Goal: Task Accomplishment & Management: Manage account settings

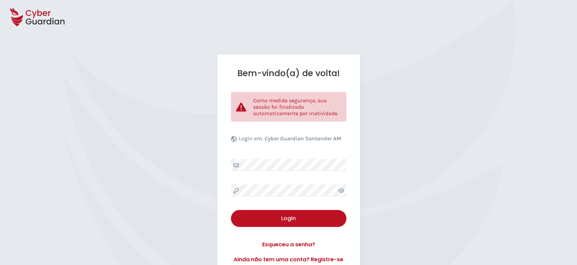
select select "Português (BR)"
click at [280, 182] on div "Bem-vindo(a) de volta! Como medida segurança, sua sessão foi finalizada automat…" at bounding box center [288, 165] width 143 height 223
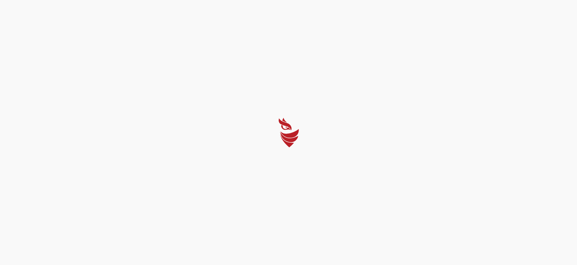
select select "Português (BR)"
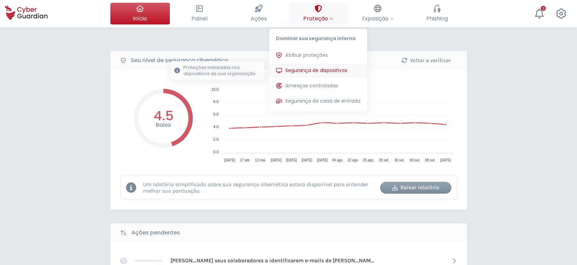
click at [313, 71] on span "Segurança de dispositivos" at bounding box center [316, 70] width 62 height 7
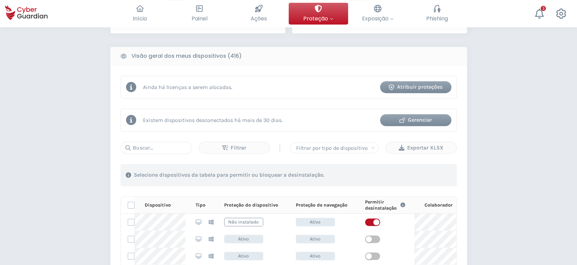
scroll to position [272, 0]
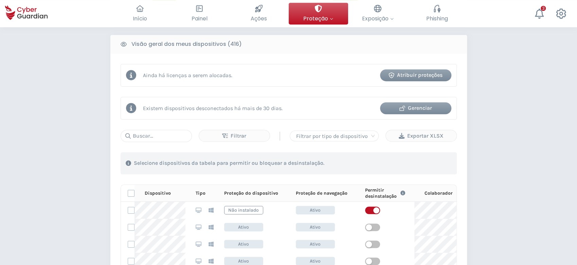
click at [418, 108] on div "Gerenciar" at bounding box center [415, 108] width 61 height 8
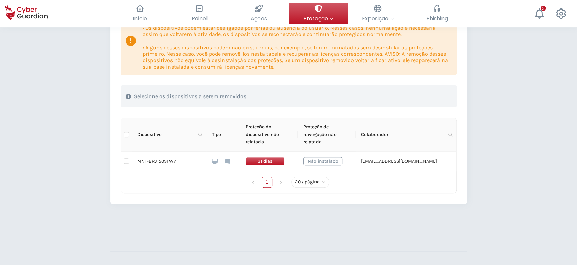
scroll to position [136, 0]
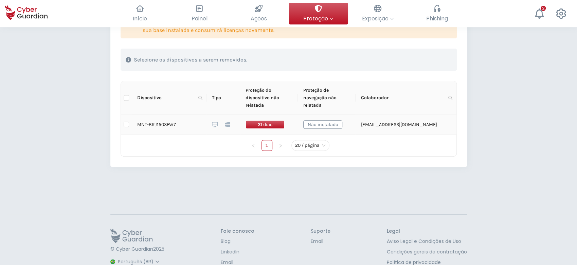
click at [128, 124] on input "checkbox" at bounding box center [126, 124] width 5 height 5
checkbox input "true"
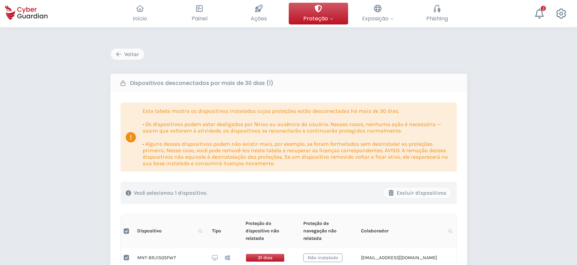
scroll to position [90, 0]
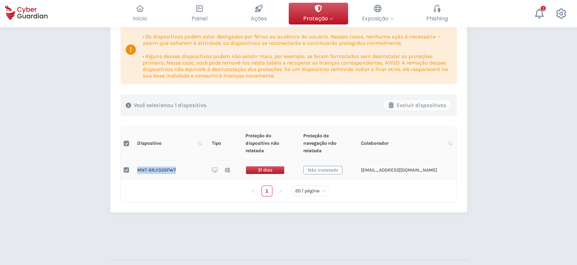
drag, startPoint x: 186, startPoint y: 173, endPoint x: 137, endPoint y: 177, distance: 49.2
click at [137, 177] on td "MNT-BRJ150SFW7" at bounding box center [169, 170] width 75 height 20
copy td "MNT-BRJ150SFW7"
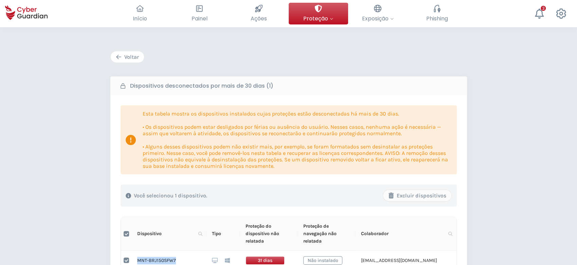
click at [126, 57] on div "Voltar" at bounding box center [127, 57] width 23 height 8
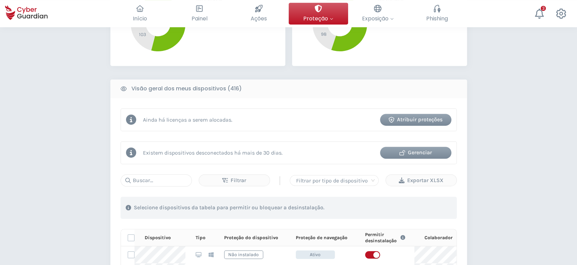
scroll to position [272, 0]
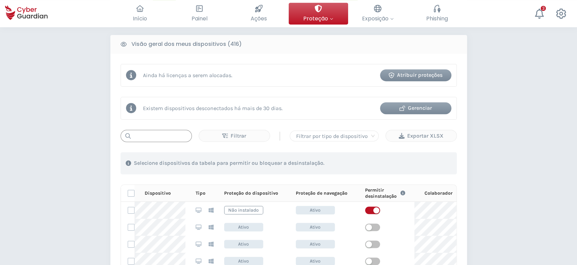
click at [170, 138] on input "text" at bounding box center [156, 136] width 71 height 12
paste input "MNT-BRJ150SFW7"
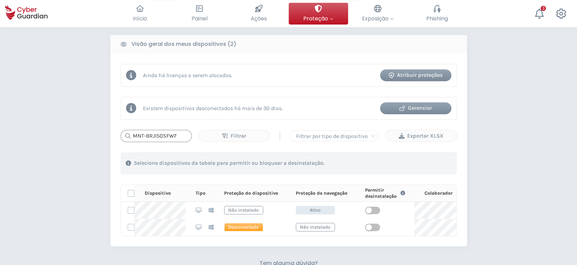
type input "MNT-BRJ150SFW7"
click at [422, 105] on div "Gerenciar" at bounding box center [415, 108] width 61 height 8
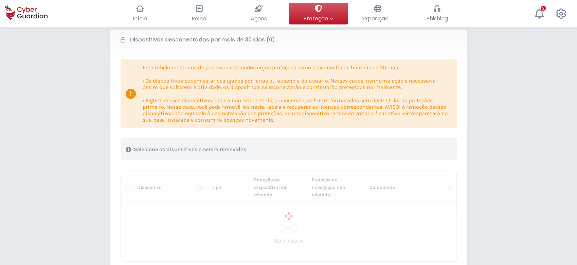
scroll to position [136, 0]
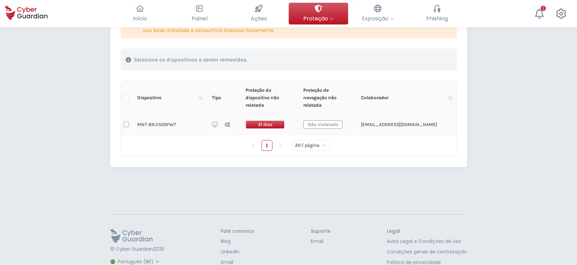
click at [126, 121] on label at bounding box center [126, 124] width 5 height 7
click at [126, 122] on input "checkbox" at bounding box center [126, 124] width 5 height 5
checkbox input "true"
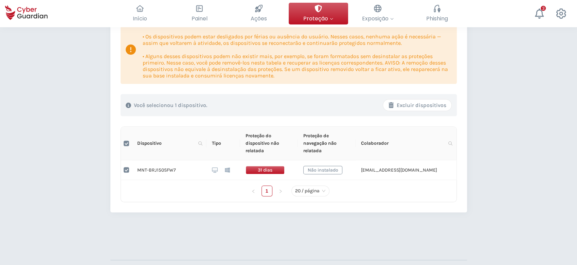
click at [417, 106] on div "Excluir dispositivos" at bounding box center [417, 105] width 58 height 8
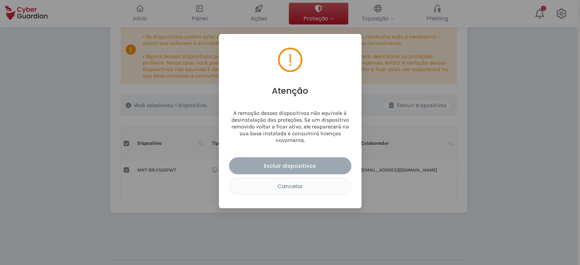
click at [332, 161] on button "Excluir dispositivos" at bounding box center [290, 165] width 122 height 17
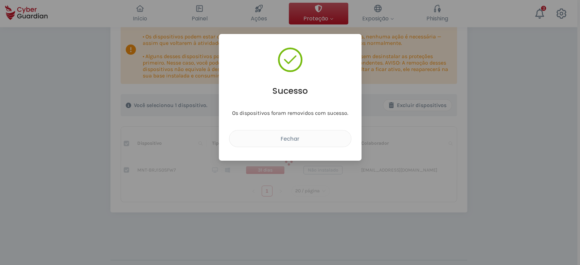
checkbox input "false"
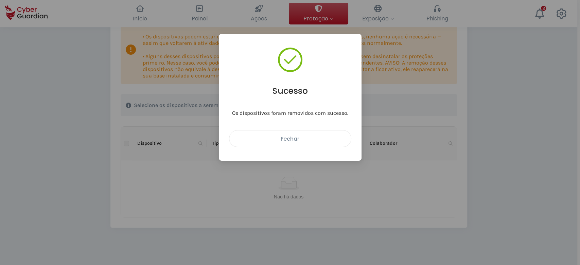
click at [276, 145] on button "Fechar" at bounding box center [290, 138] width 122 height 17
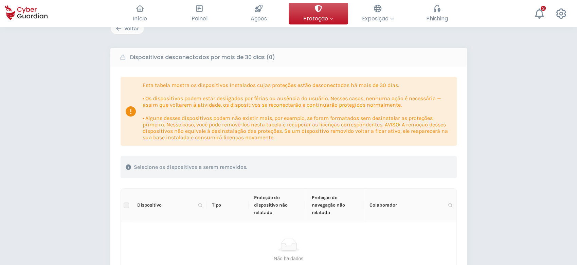
scroll to position [0, 0]
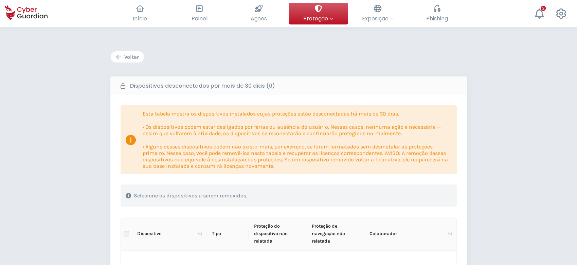
click at [129, 58] on div "Voltar" at bounding box center [127, 57] width 23 height 8
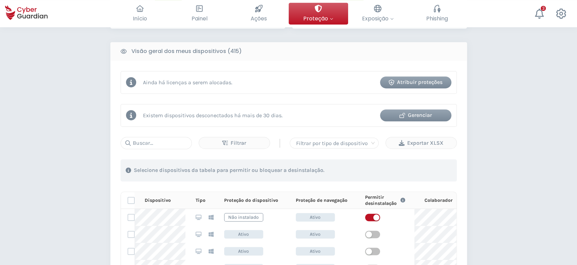
scroll to position [181, 0]
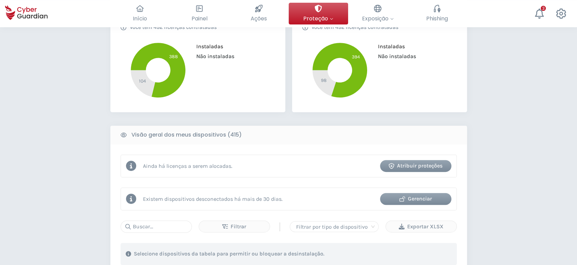
click at [499, 131] on div "PROTEÇÃO > Segurança de dispositivos Como funciona? Adicionar colaboradores Ins…" at bounding box center [288, 232] width 577 height 772
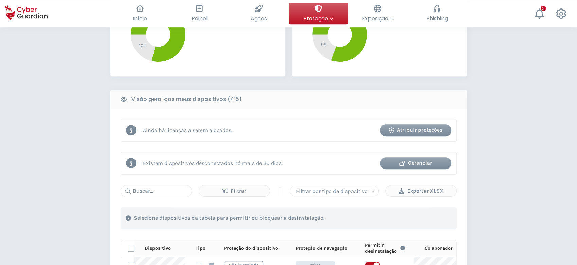
scroll to position [272, 0]
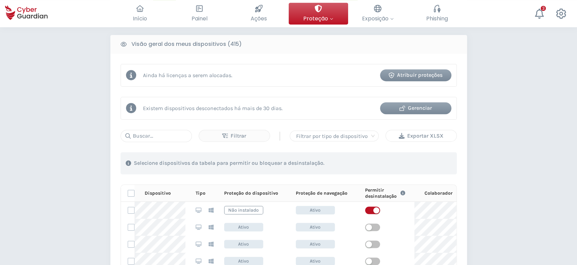
click at [408, 134] on div "Exportar XLSX" at bounding box center [421, 136] width 60 height 8
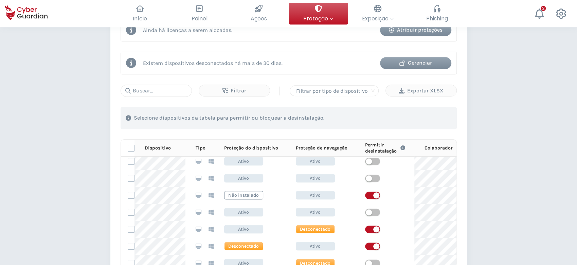
scroll to position [0, 0]
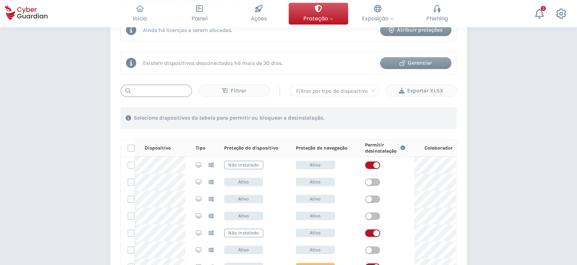
click at [177, 86] on input "text" at bounding box center [156, 91] width 71 height 12
paste input "BRJ150SG5J"
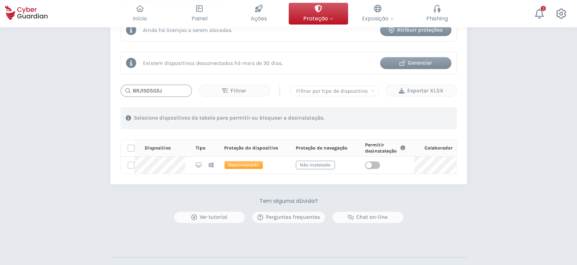
click at [177, 88] on input "BRJ150SG5J" at bounding box center [156, 91] width 71 height 12
paste input "216XHX6"
type input "BRJ216XHX6"
